Goal: Check status: Check status

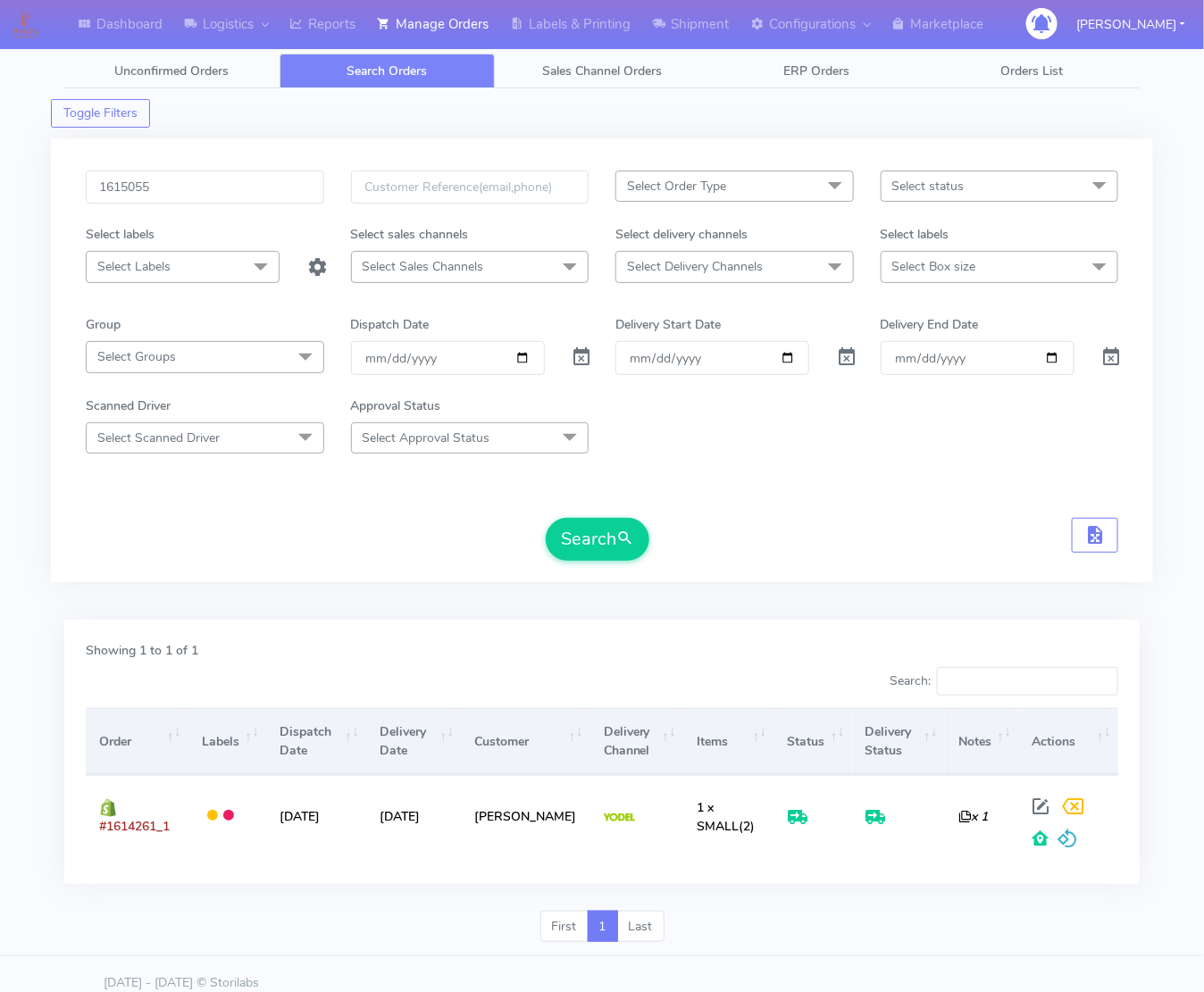
click at [546, 519] on button "Search" at bounding box center [597, 540] width 104 height 43
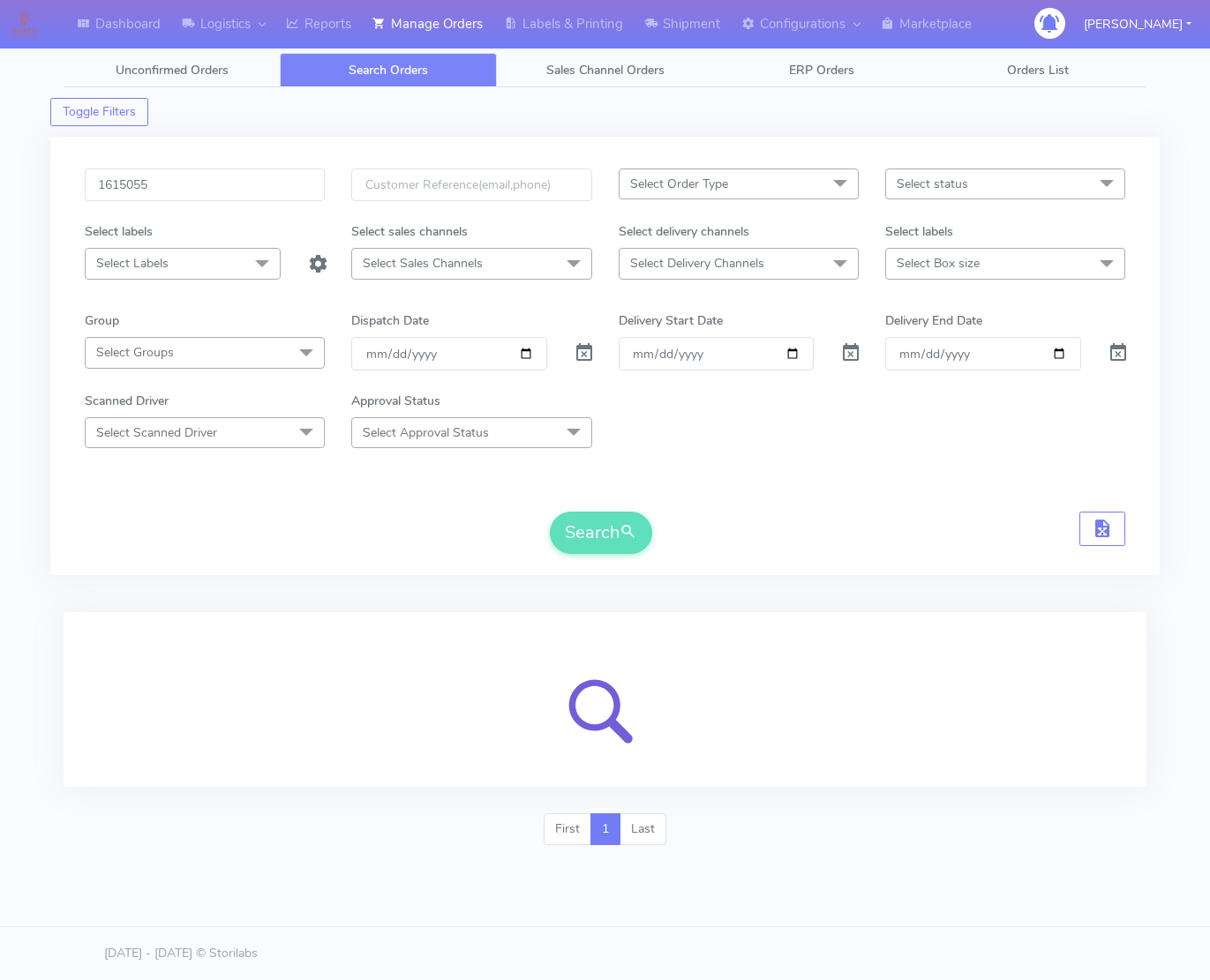
click at [838, 524] on div "Search" at bounding box center [605, 533] width 1041 height 43
click at [886, 490] on form "1615055 Select Order Type Select All MEALS ATAVI One Off Pasta Club Gift Kit Ev…" at bounding box center [605, 361] width 1041 height 386
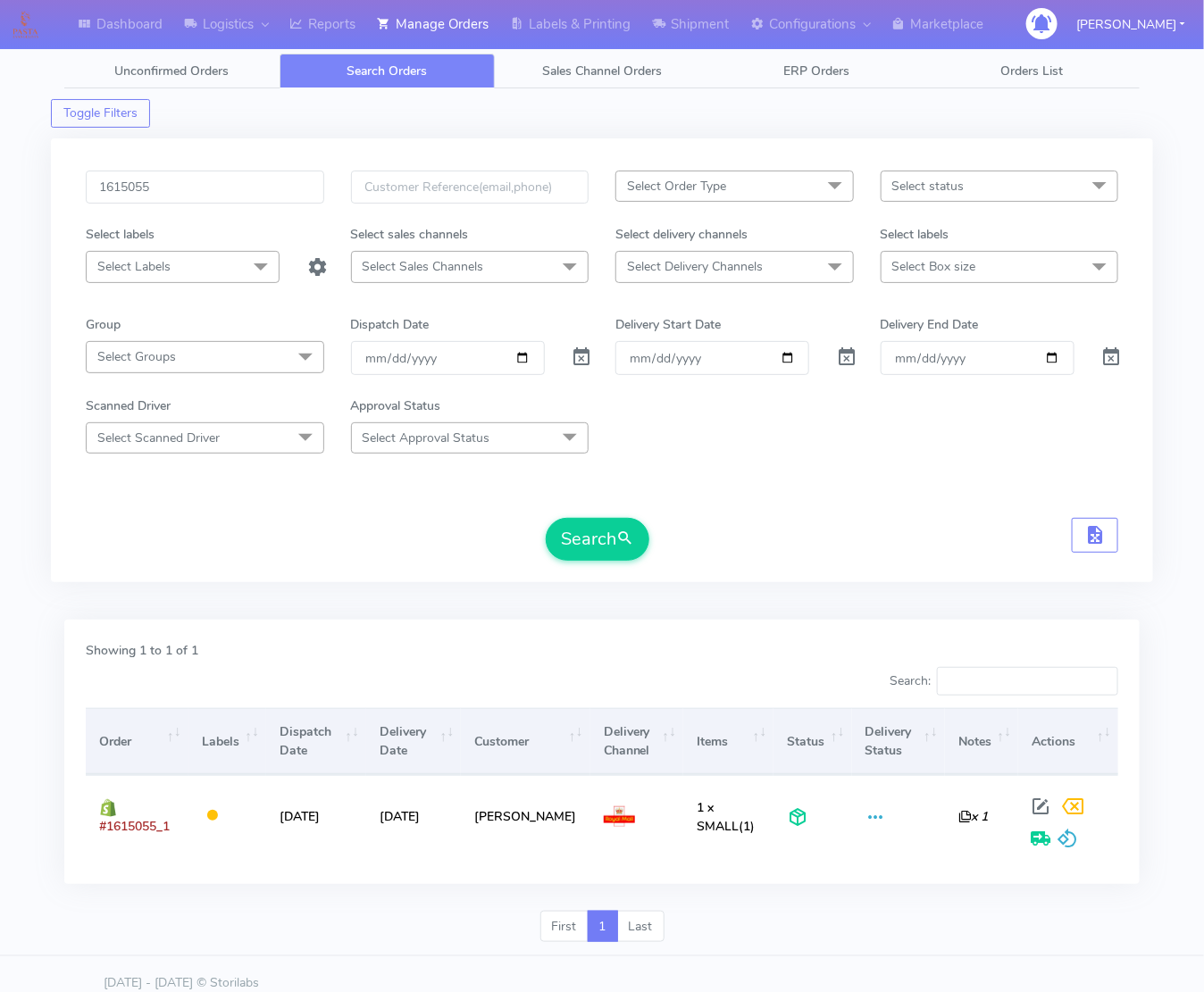
click at [922, 560] on div "Search" at bounding box center [601, 540] width 1032 height 43
click at [206, 190] on input "1615055" at bounding box center [204, 188] width 238 height 33
paste input "4261"
type input "1614261"
click at [546, 519] on button "Search" at bounding box center [597, 540] width 104 height 43
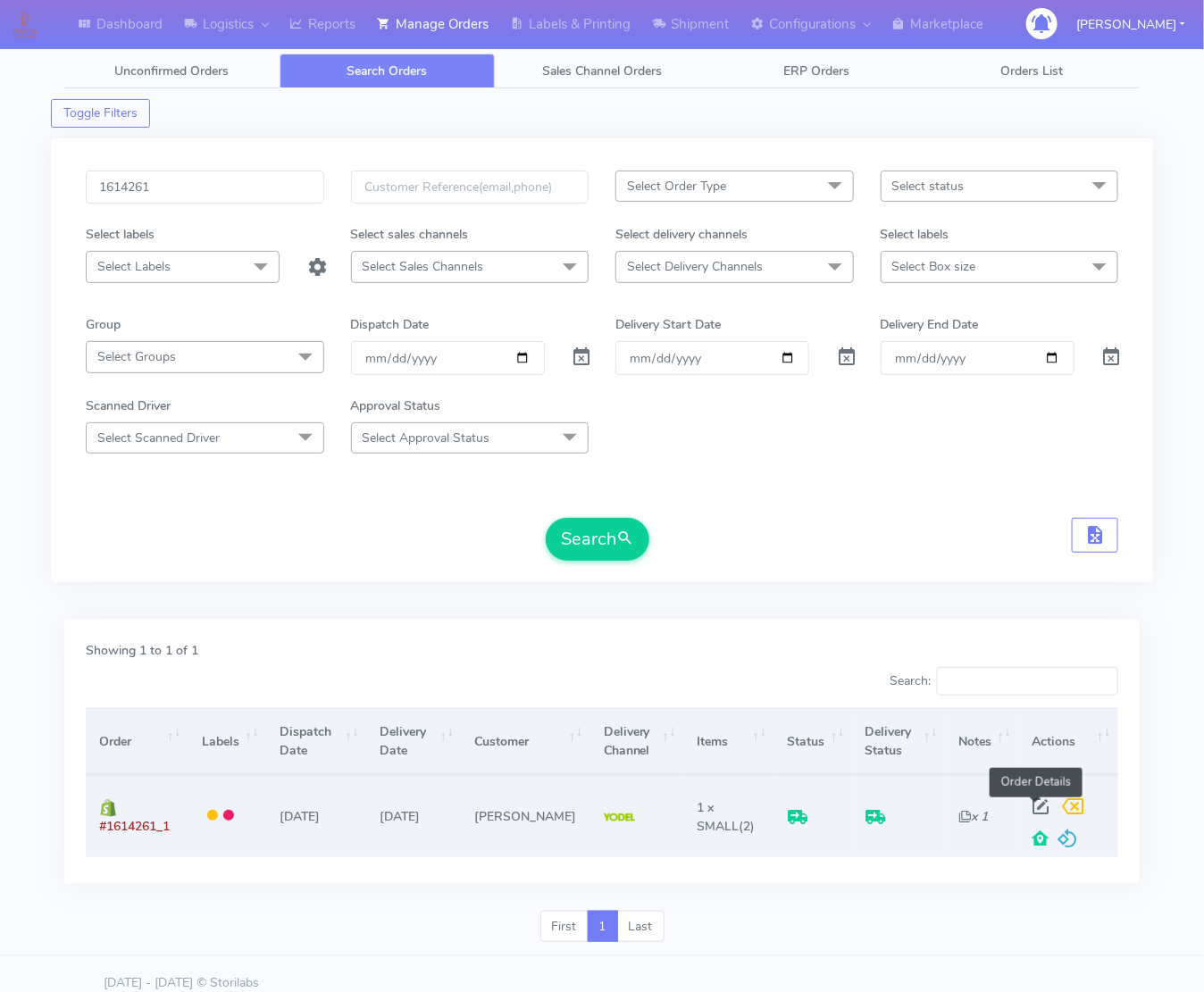
click at [1034, 817] on span at bounding box center [1039, 811] width 32 height 17
select select "5"
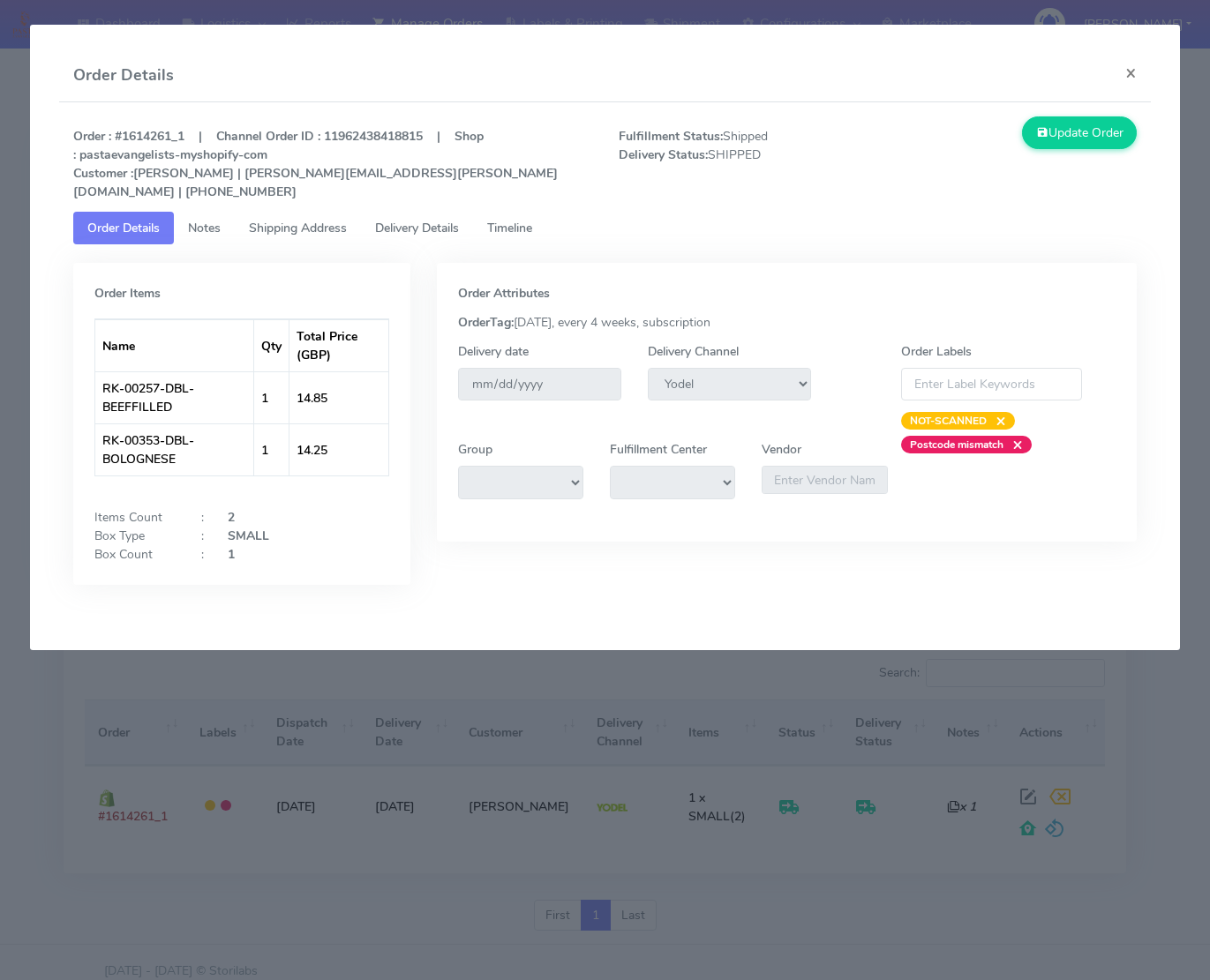
click at [440, 220] on span "Delivery Details" at bounding box center [417, 228] width 84 height 16
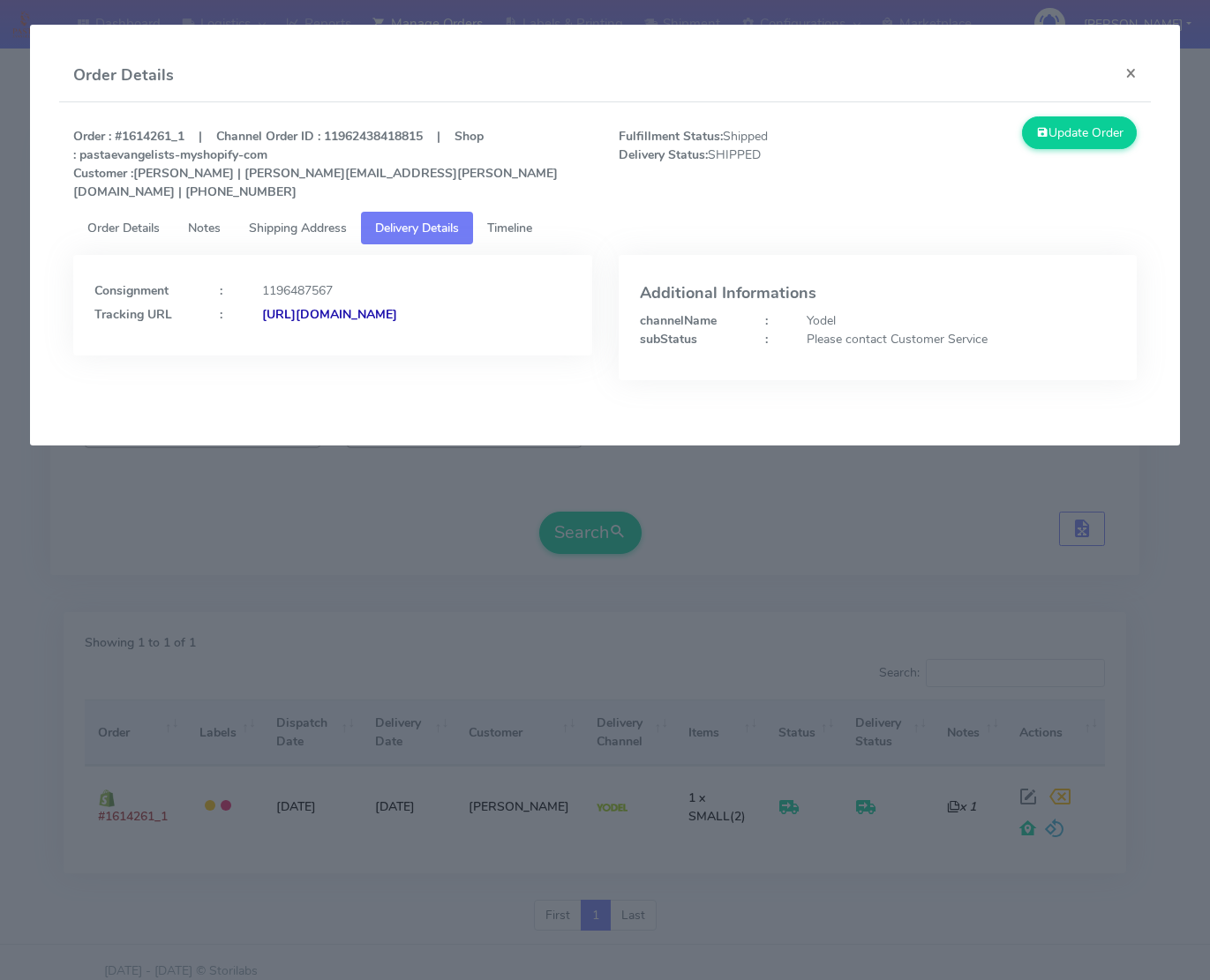
drag, startPoint x: 491, startPoint y: 344, endPoint x: 286, endPoint y: 353, distance: 205.2
click at [286, 353] on div "Consignment : 1196487567 Tracking URL : [URL][DOMAIN_NAME]" at bounding box center [332, 305] width 519 height 101
copy strong "JJD0002249960877500"
